Goal: Find specific page/section: Find specific page/section

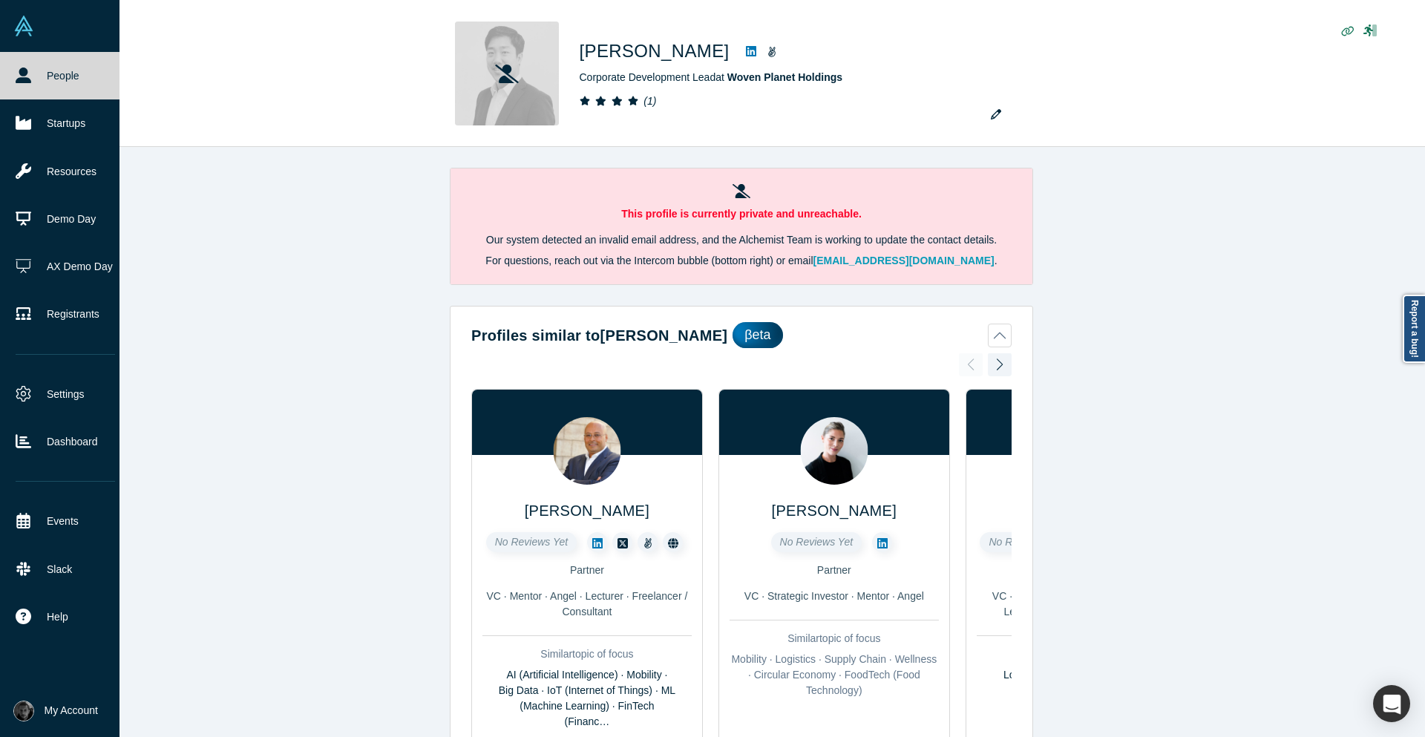
drag, startPoint x: 0, startPoint y: 0, endPoint x: 16, endPoint y: 81, distance: 82.5
click at [16, 81] on icon at bounding box center [24, 76] width 16 height 16
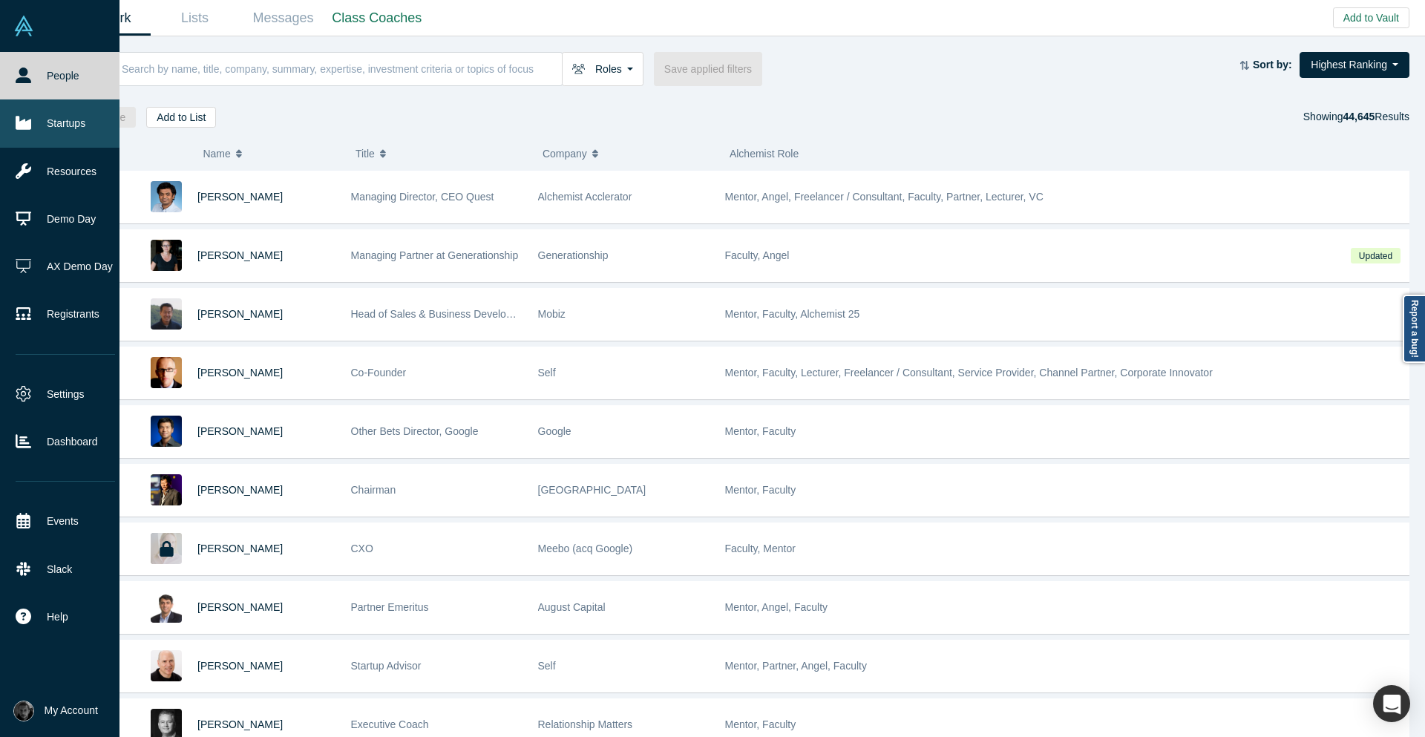
click at [34, 130] on link "Startups" at bounding box center [65, 123] width 131 height 48
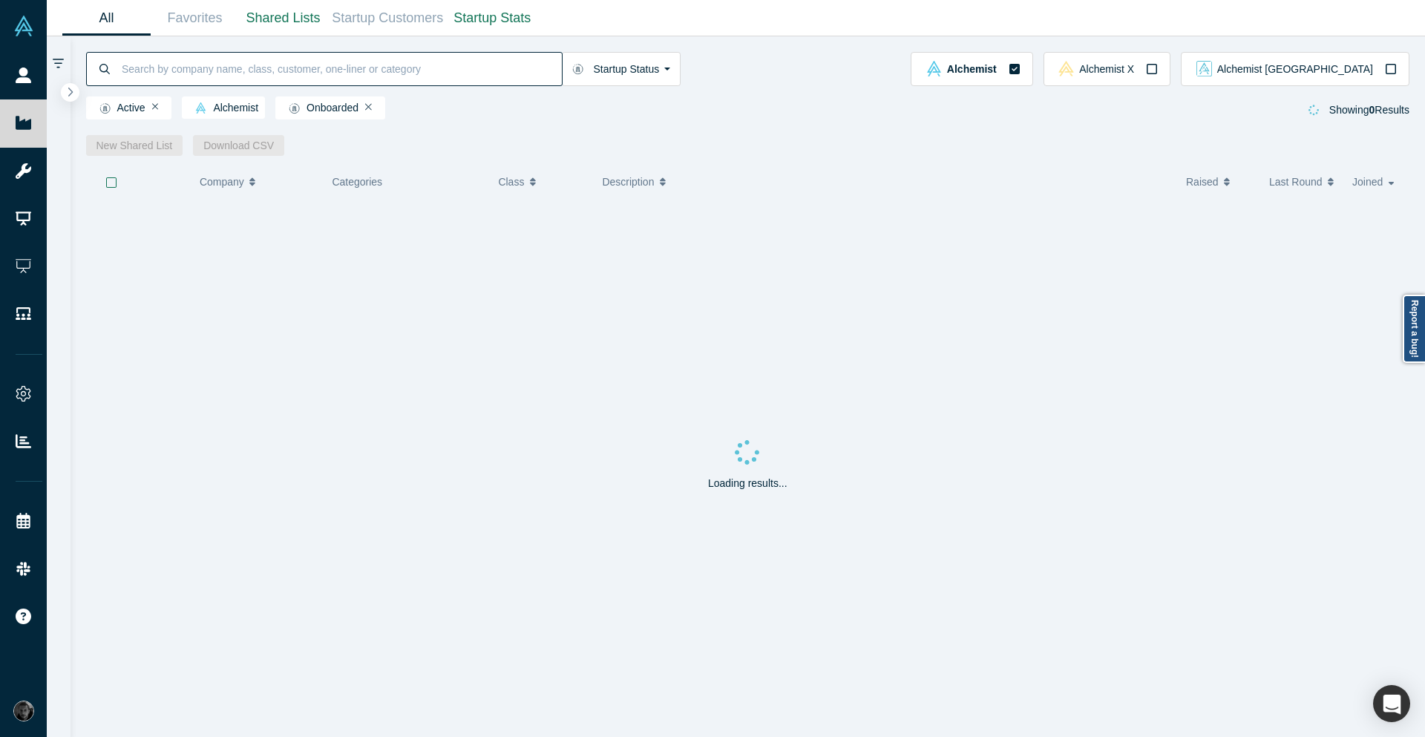
paste input "Cybernet"
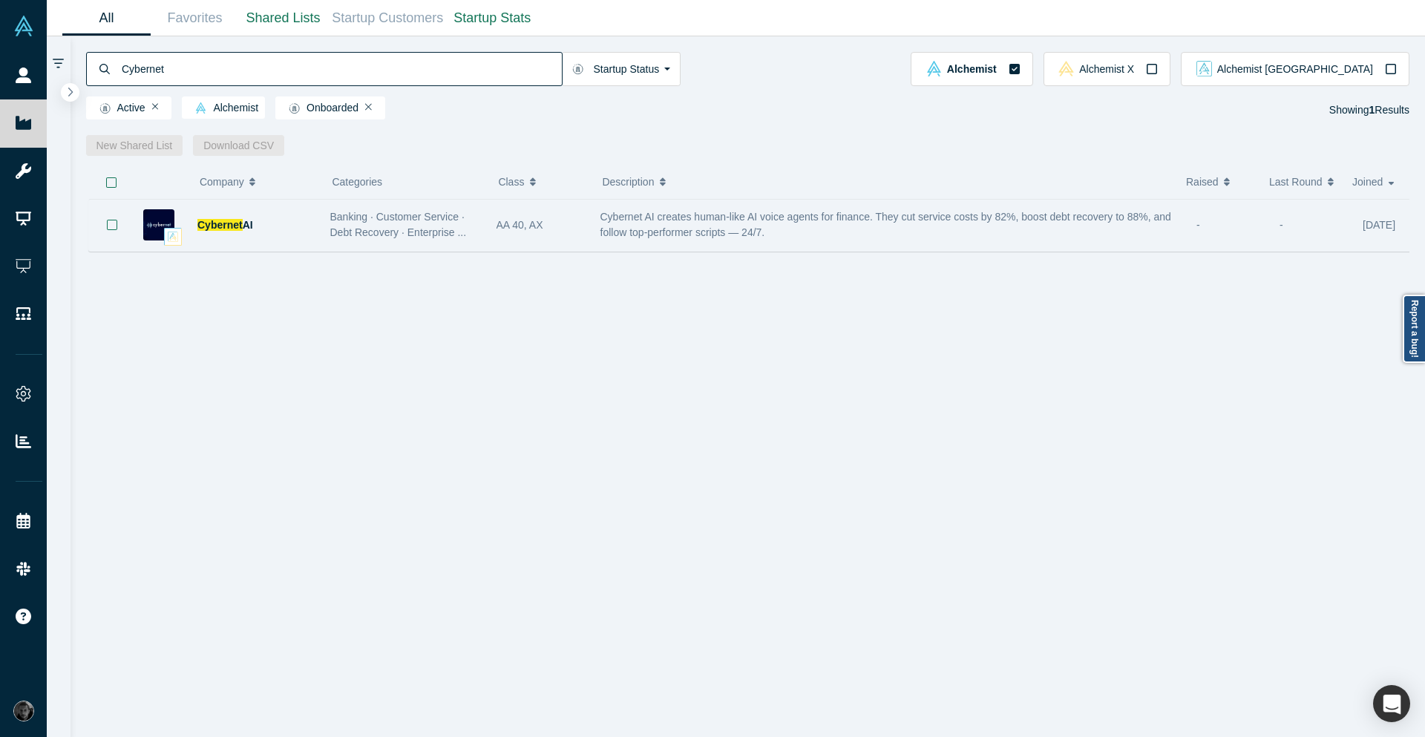
type input "Cybernet"
click at [701, 222] on span "Cybernet AI creates human-like AI voice agents for finance. They cut service co…" at bounding box center [885, 224] width 571 height 27
